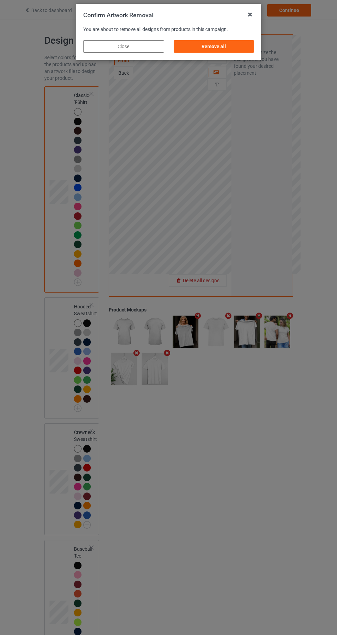
click at [239, 48] on div "Remove all" at bounding box center [214, 46] width 81 height 12
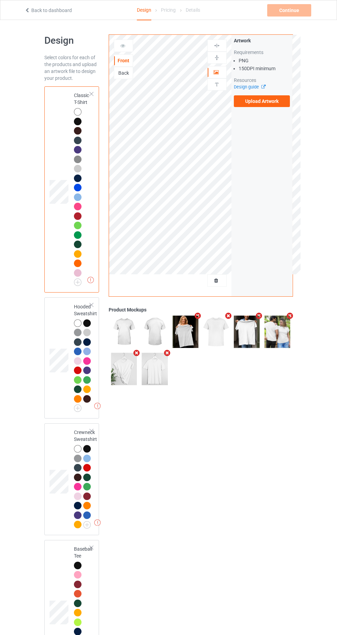
click at [277, 97] on label "Upload Artwork" at bounding box center [262, 101] width 56 height 12
click at [0, 0] on input "Upload Artwork" at bounding box center [0, 0] width 0 height 0
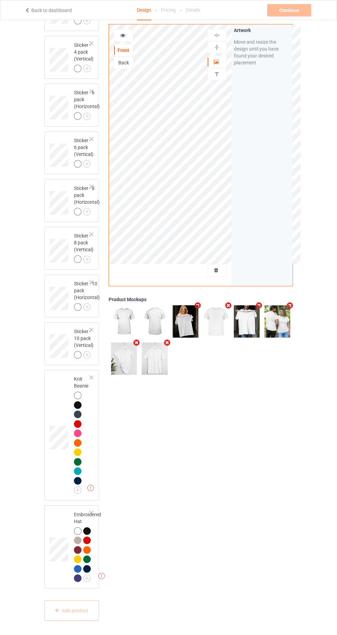
scroll to position [2164, 0]
click at [78, 399] on div at bounding box center [78, 396] width 8 height 8
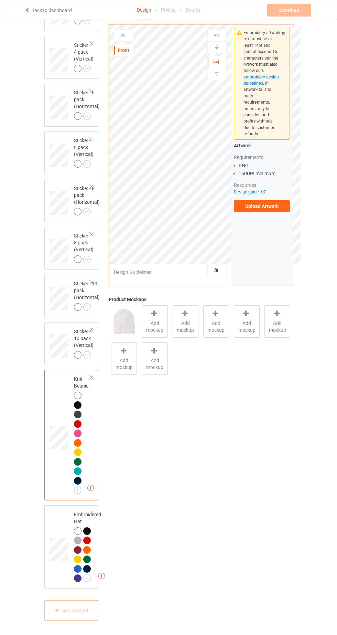
click at [283, 200] on label "Upload Artwork" at bounding box center [262, 206] width 56 height 12
click at [0, 0] on input "Upload Artwork" at bounding box center [0, 0] width 0 height 0
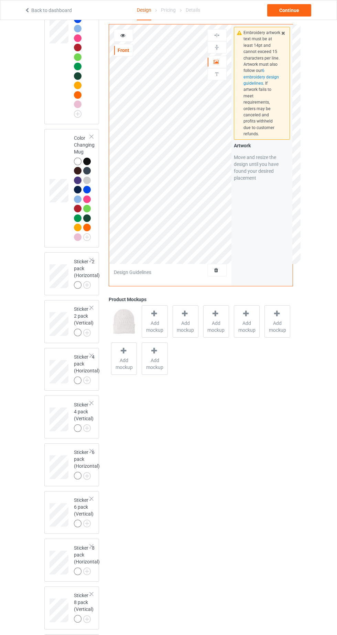
scroll to position [1715, 0]
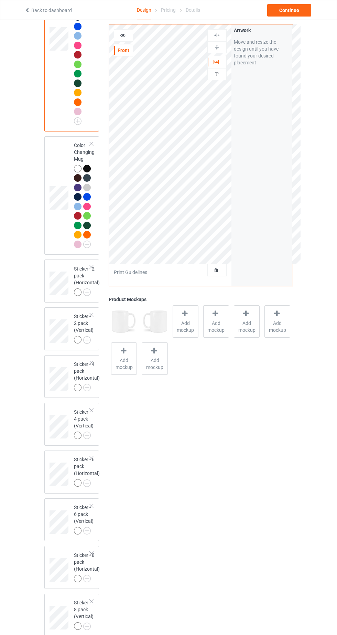
click at [124, 35] on icon at bounding box center [123, 34] width 6 height 5
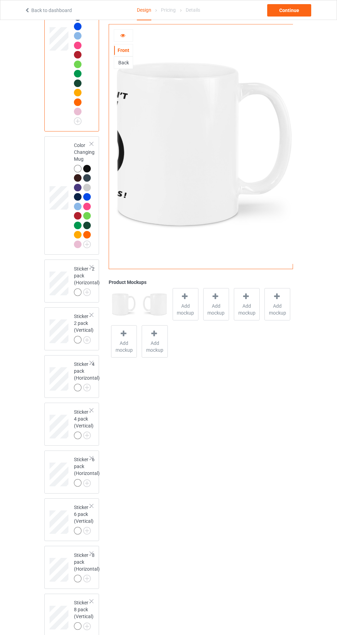
click at [124, 35] on icon at bounding box center [123, 34] width 6 height 5
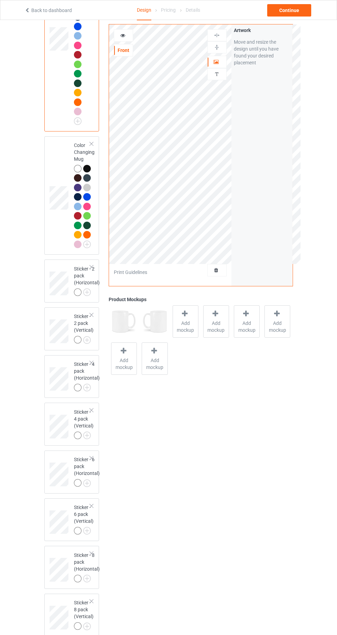
click at [217, 75] on img at bounding box center [217, 74] width 7 height 7
click at [218, 60] on icon at bounding box center [217, 61] width 6 height 5
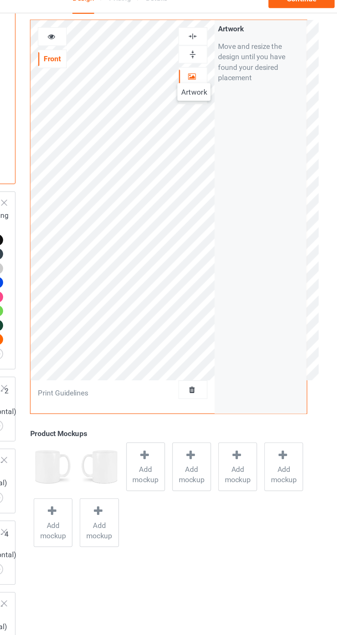
scroll to position [1713, 0]
click at [217, 49] on img at bounding box center [217, 47] width 7 height 7
click at [216, 50] on img at bounding box center [217, 47] width 7 height 7
click at [123, 32] on icon at bounding box center [123, 34] width 6 height 5
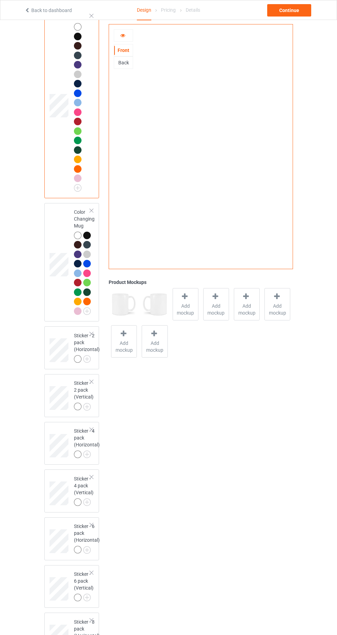
scroll to position [1647, 0]
click at [298, 8] on div "Continue" at bounding box center [289, 10] width 44 height 12
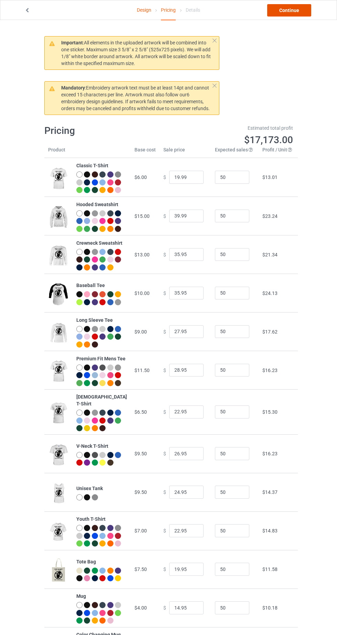
click at [305, 9] on link "Continue" at bounding box center [289, 10] width 44 height 12
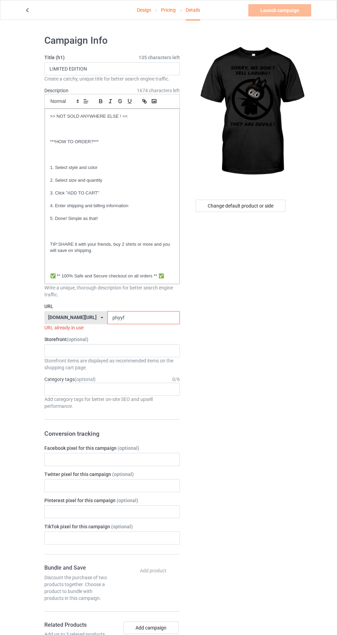
click at [167, 318] on input "phyyf" at bounding box center [143, 317] width 73 height 13
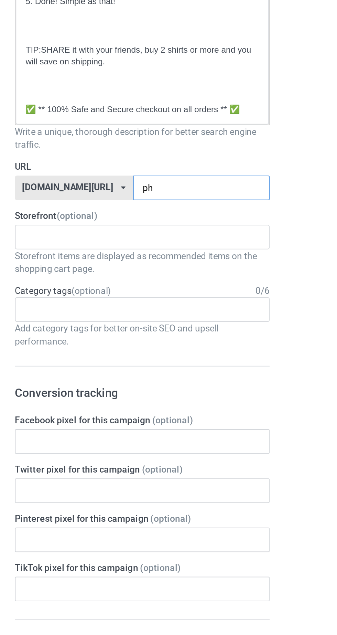
type input "p"
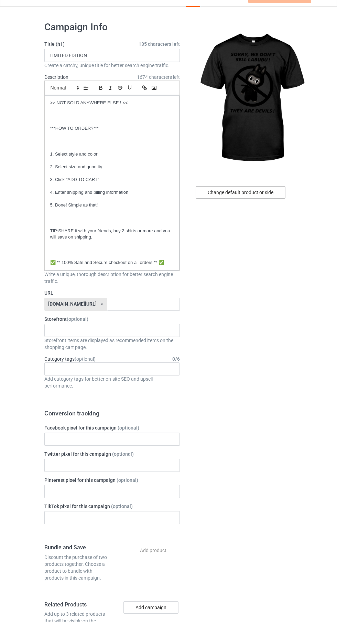
click at [268, 202] on div "Change default product or side" at bounding box center [241, 206] width 90 height 12
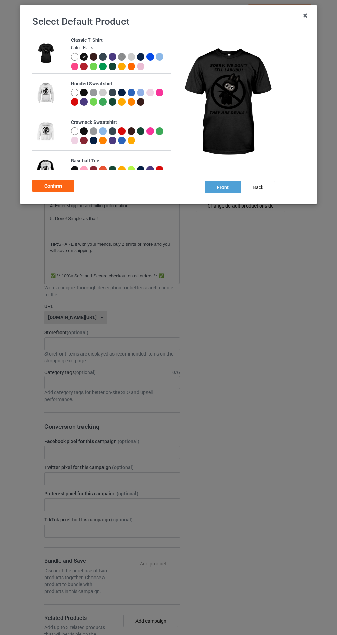
click at [74, 57] on div at bounding box center [75, 57] width 8 height 8
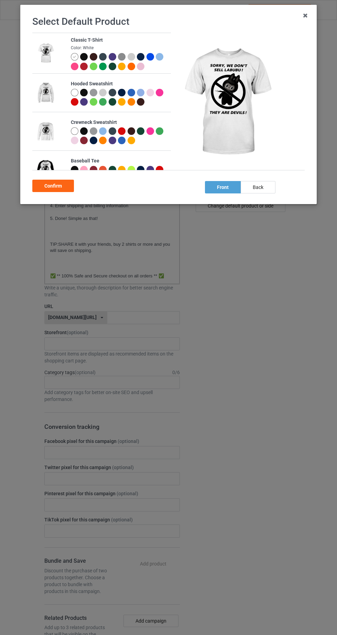
click at [53, 187] on div "Confirm" at bounding box center [53, 186] width 42 height 12
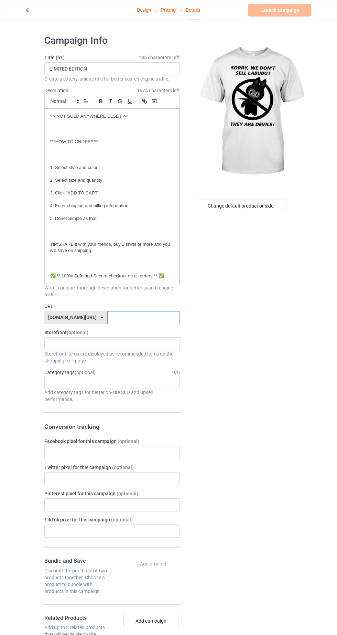
click at [150, 317] on input "text" at bounding box center [143, 317] width 73 height 13
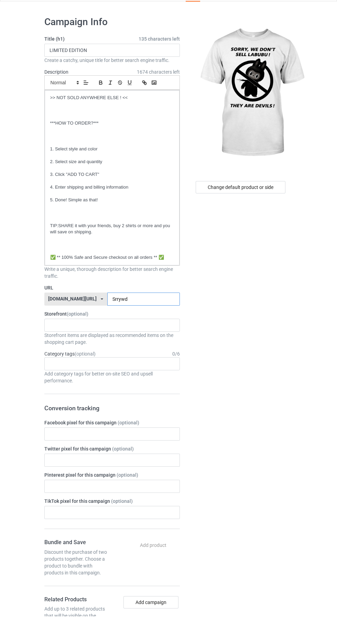
type input "Srrywdn"
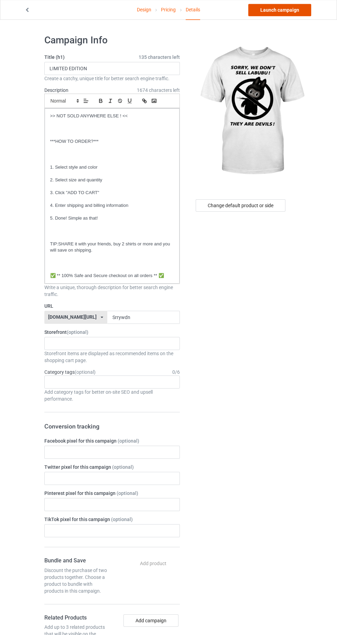
click at [292, 11] on link "Launch campaign" at bounding box center [280, 10] width 63 height 12
